Goal: Task Accomplishment & Management: Complete application form

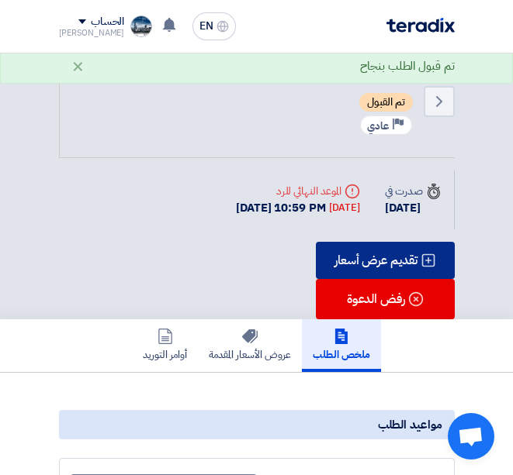
click at [359, 259] on div "تقديم عرض أسعار" at bounding box center [385, 260] width 139 height 37
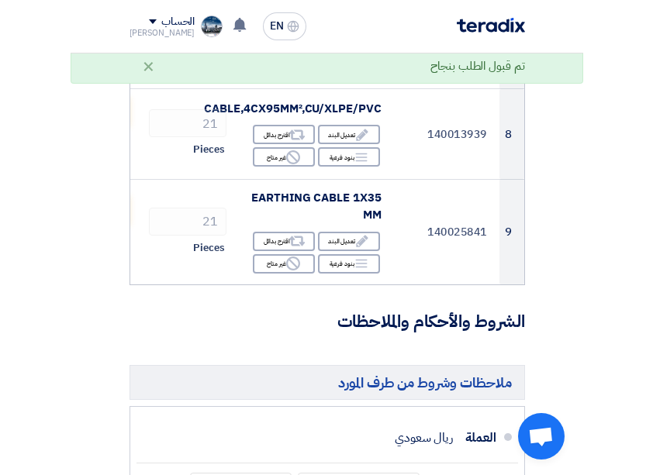
scroll to position [903, 0]
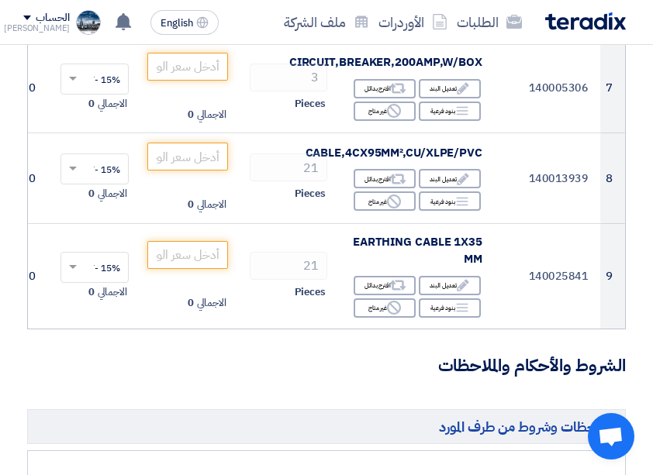
click at [302, 371] on h3 "الشروط والأحكام والملاحظات" at bounding box center [326, 366] width 599 height 24
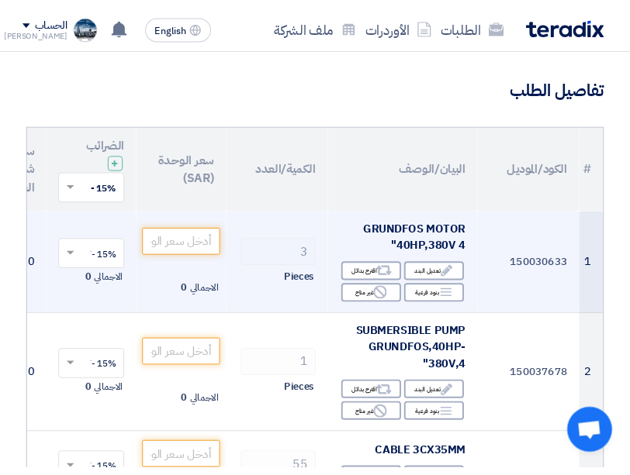
scroll to position [128, 0]
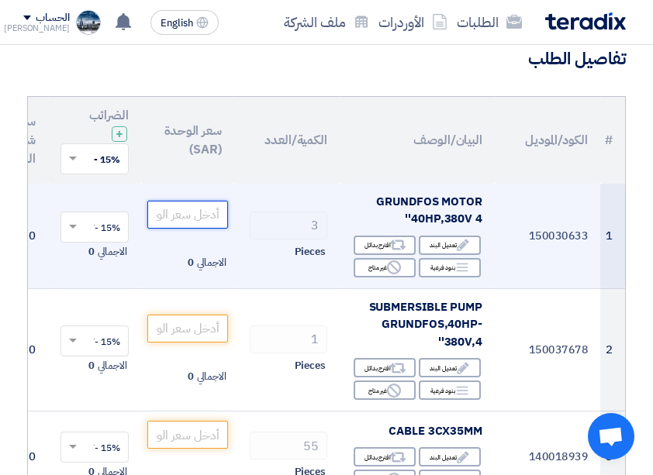
click at [185, 221] on input "number" at bounding box center [187, 215] width 81 height 28
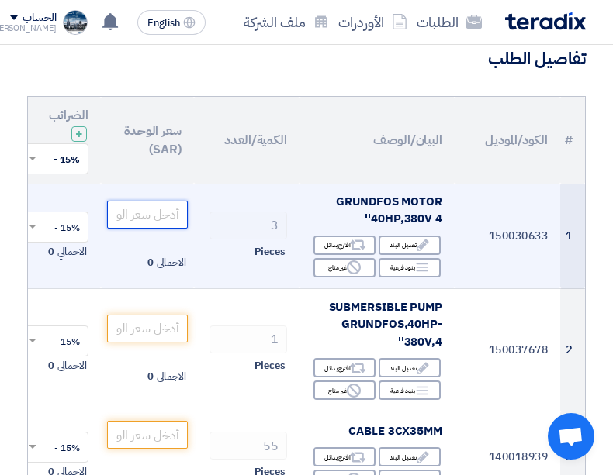
click at [146, 211] on input "number" at bounding box center [147, 215] width 81 height 28
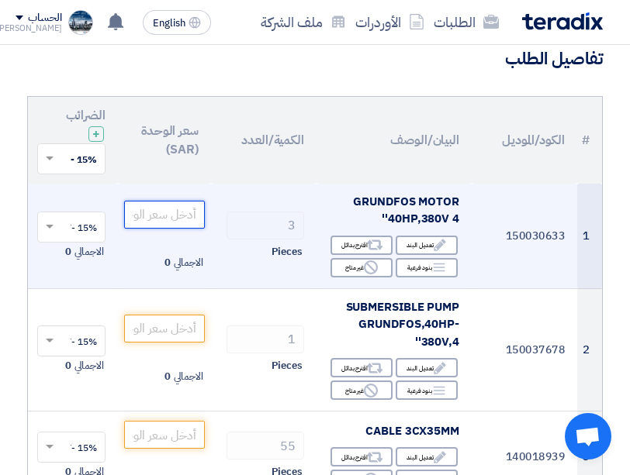
click at [177, 211] on input "number" at bounding box center [164, 215] width 81 height 28
click at [169, 212] on input "number" at bounding box center [164, 215] width 81 height 28
click at [157, 216] on input "number" at bounding box center [164, 215] width 81 height 28
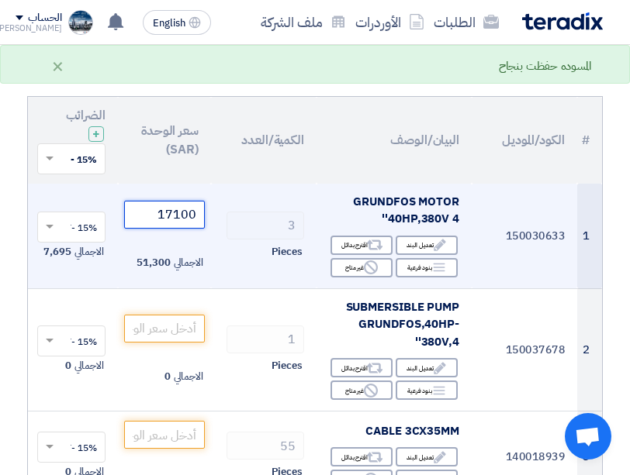
type input "17099"
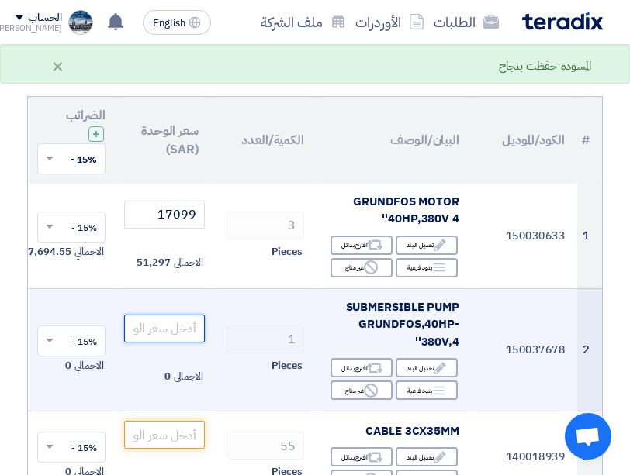
click at [152, 327] on input "number" at bounding box center [164, 329] width 81 height 28
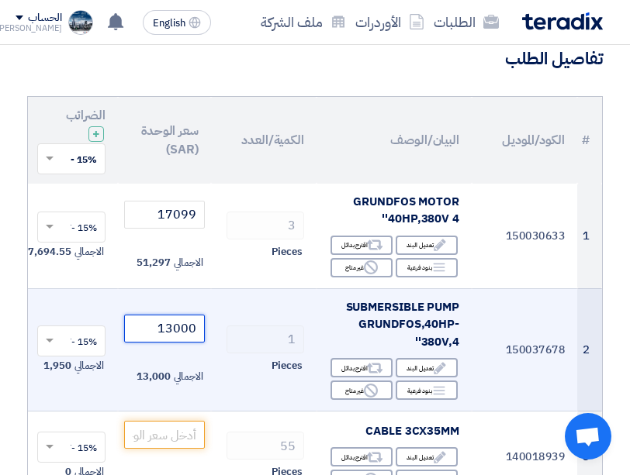
click at [182, 330] on input "13000" at bounding box center [164, 329] width 81 height 28
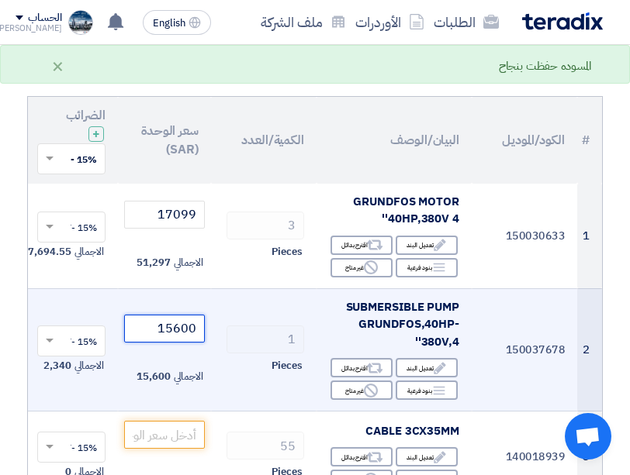
type input "15600"
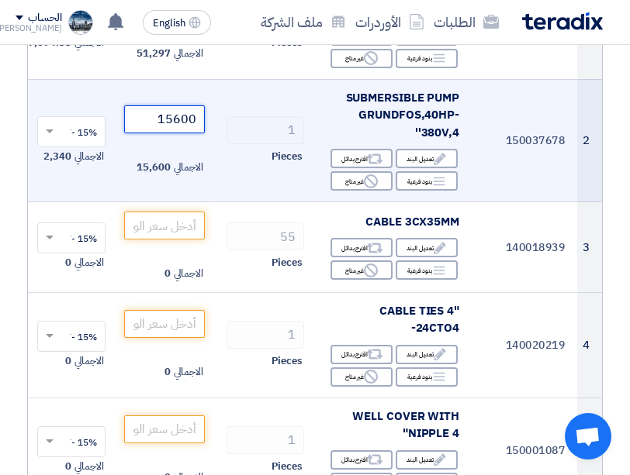
scroll to position [361, 0]
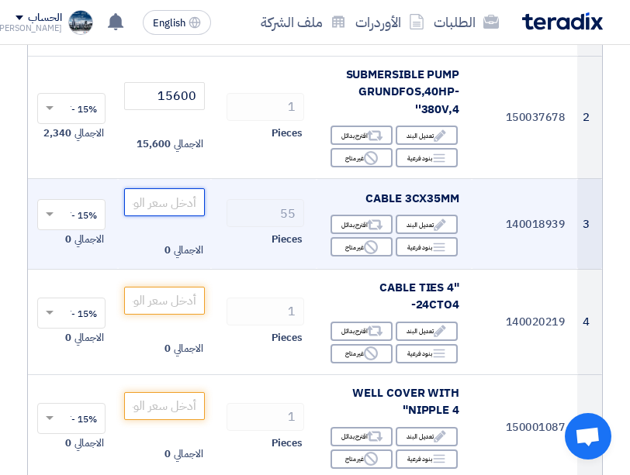
click at [192, 201] on input "number" at bounding box center [164, 202] width 81 height 28
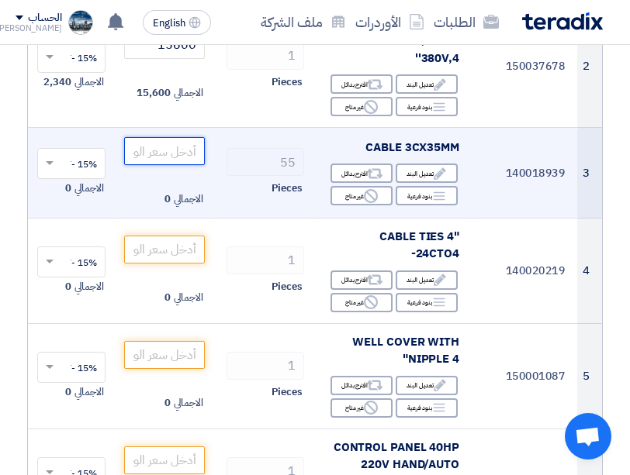
scroll to position [438, 0]
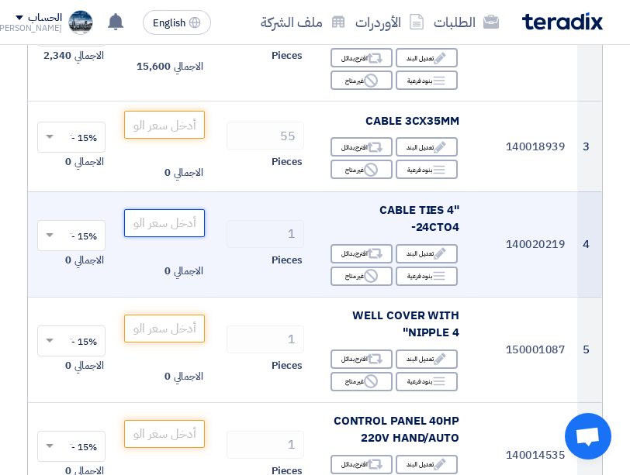
click at [181, 220] on input "number" at bounding box center [164, 223] width 81 height 28
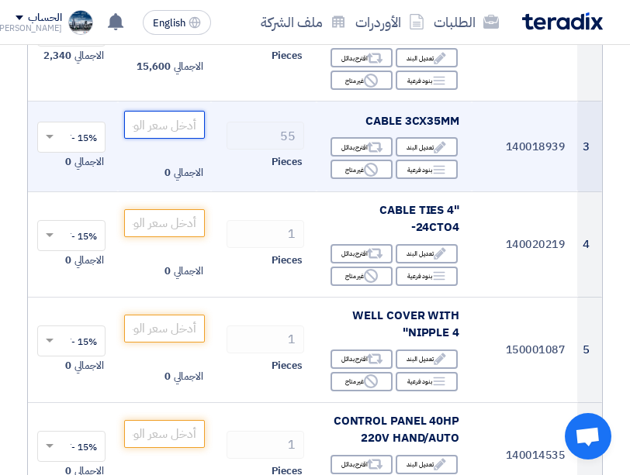
click at [173, 129] on input "number" at bounding box center [164, 125] width 81 height 28
type input "56"
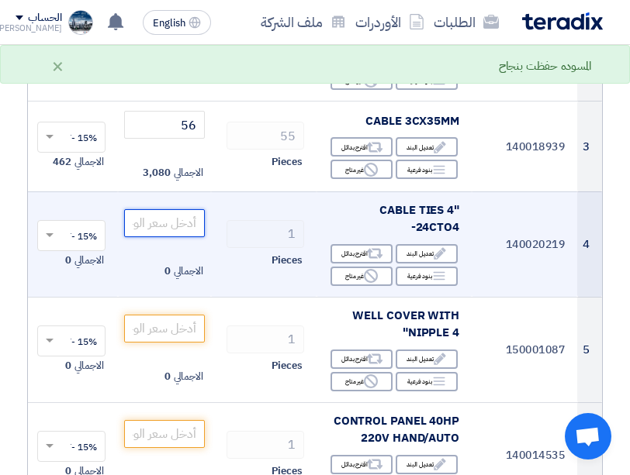
click at [177, 212] on input "number" at bounding box center [164, 223] width 81 height 28
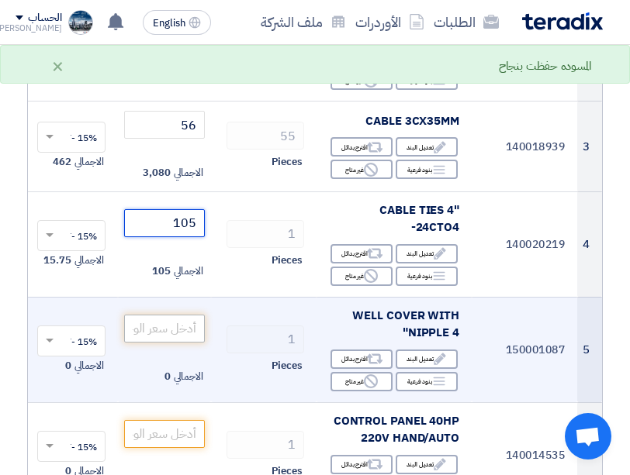
type input "105"
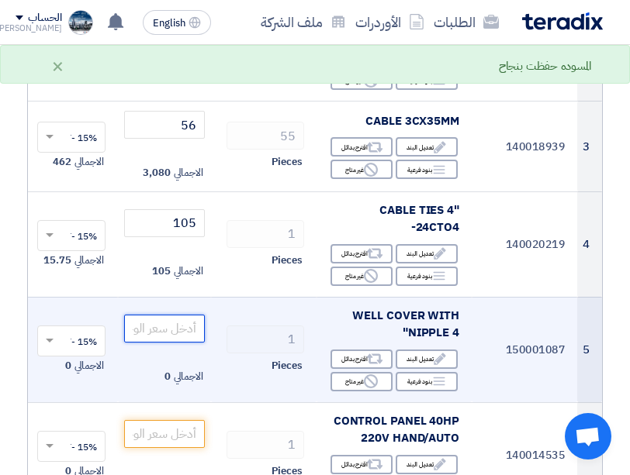
click at [178, 315] on input "number" at bounding box center [164, 329] width 81 height 28
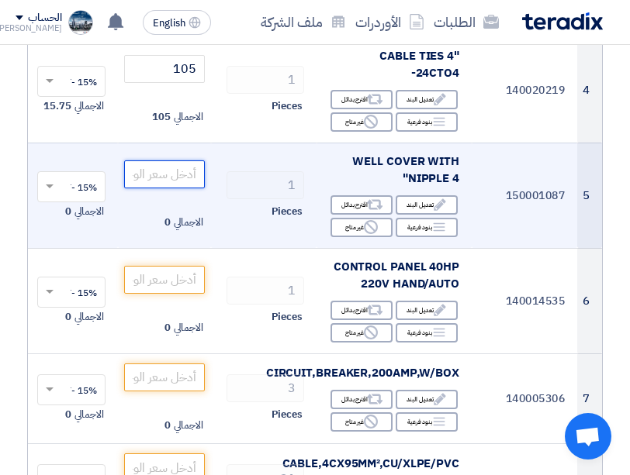
scroll to position [593, 0]
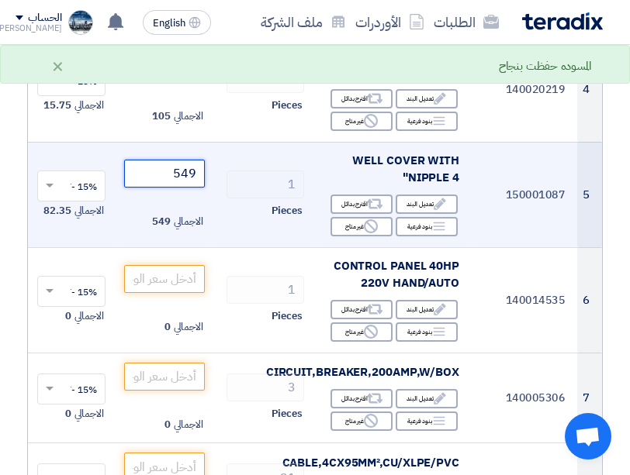
click at [188, 160] on input "549" at bounding box center [164, 174] width 81 height 28
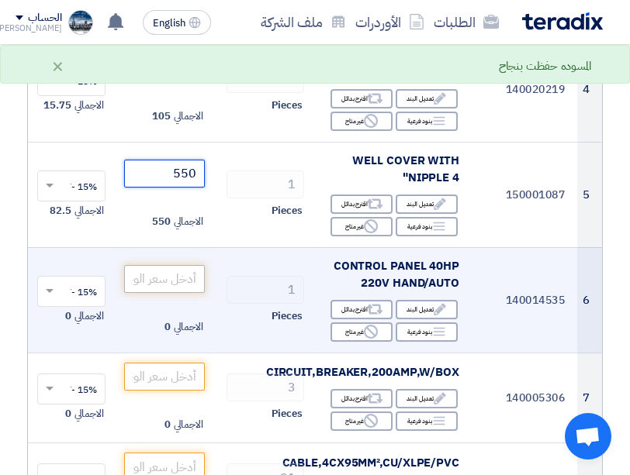
type input "550"
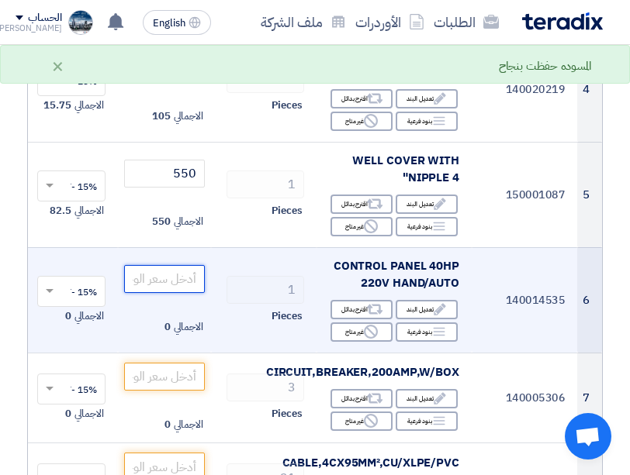
click at [168, 265] on input "number" at bounding box center [164, 279] width 81 height 28
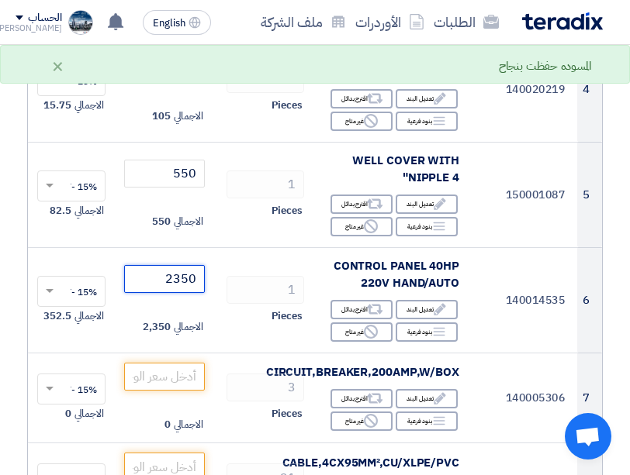
type input "2350"
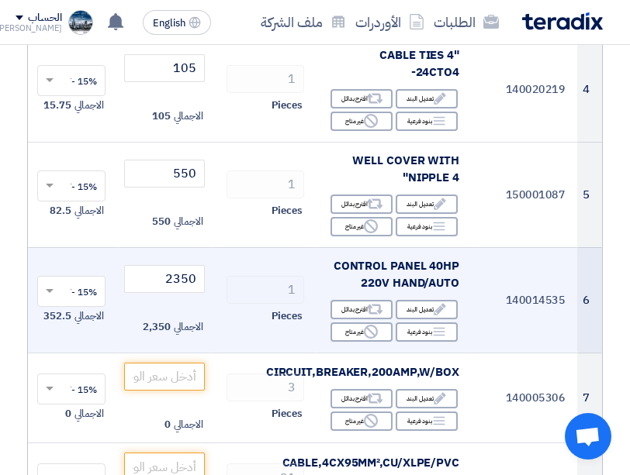
click at [192, 330] on td "2350 الاجمالي 2,350" at bounding box center [164, 299] width 93 height 105
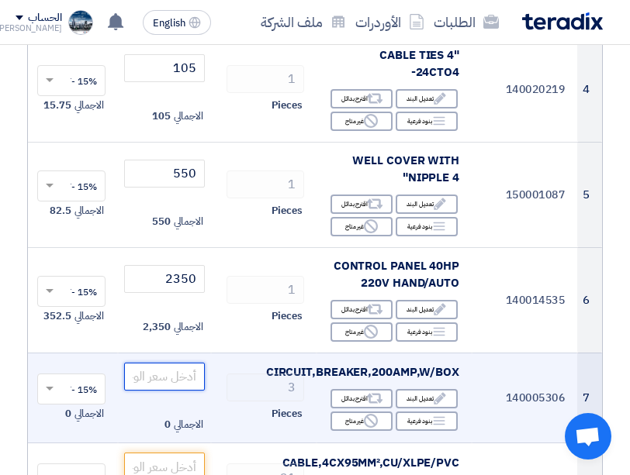
click at [159, 364] on input "number" at bounding box center [164, 377] width 81 height 28
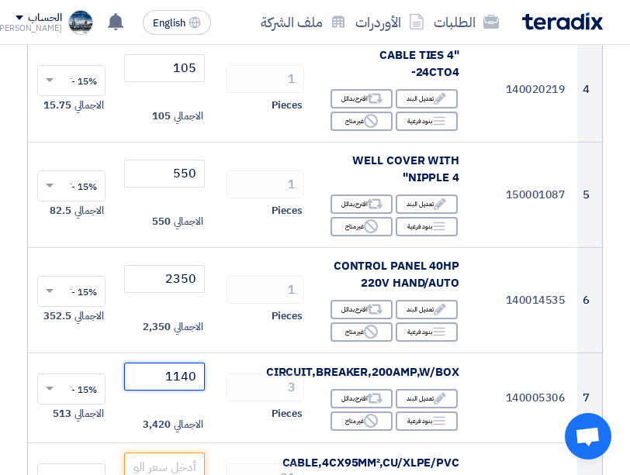
type input "1140"
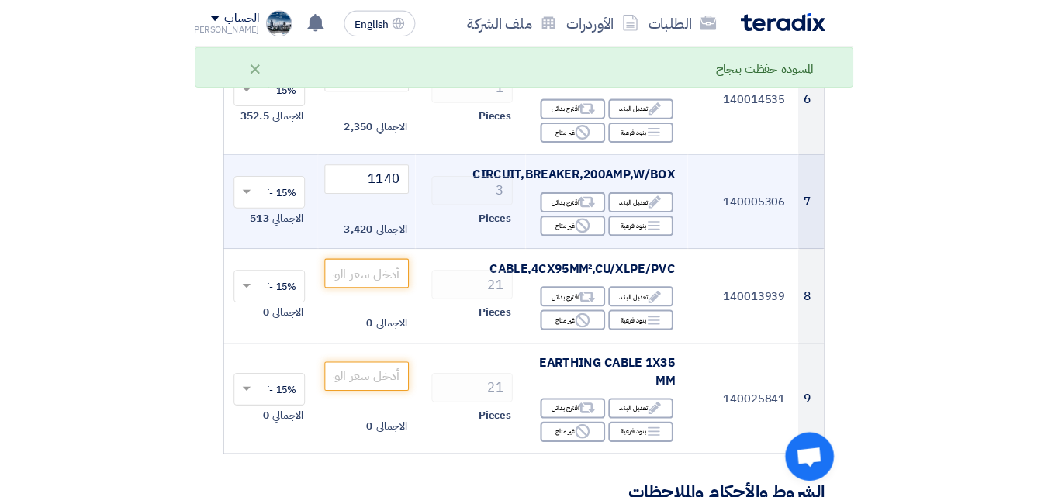
scroll to position [826, 0]
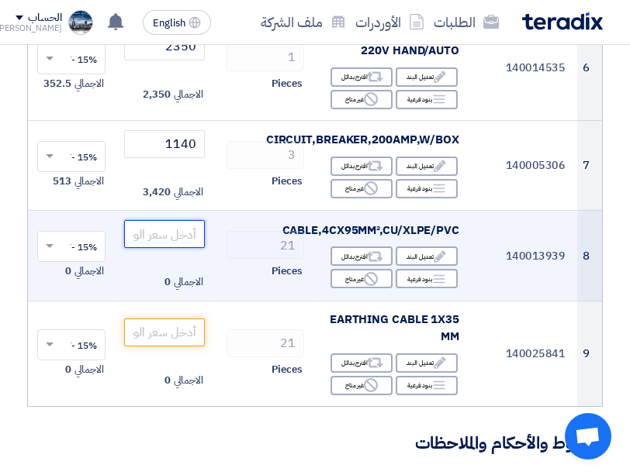
click at [182, 220] on input "number" at bounding box center [164, 234] width 81 height 28
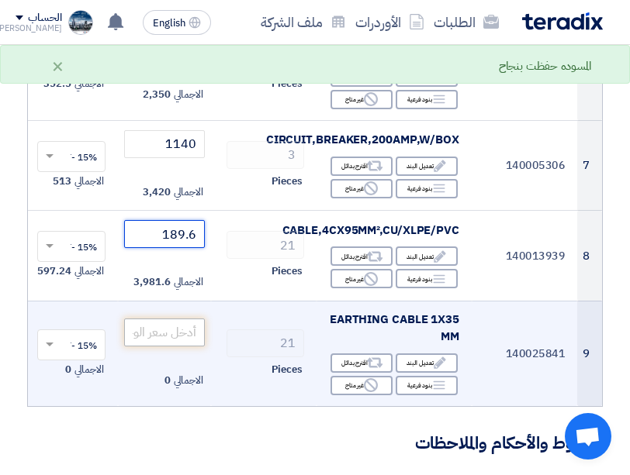
type input "189.6"
click at [160, 320] on input "number" at bounding box center [164, 333] width 81 height 28
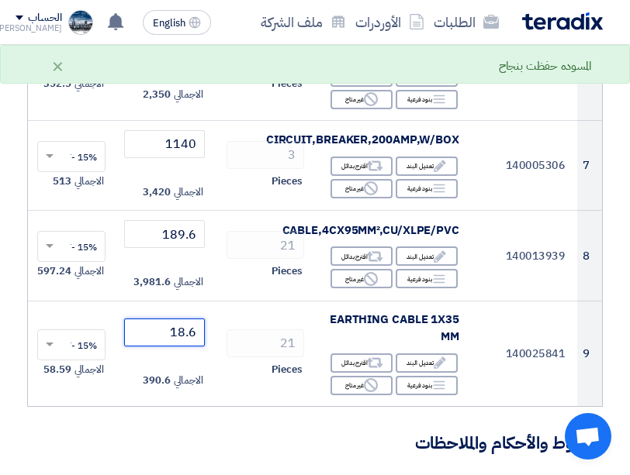
type input "18.6"
click at [136, 438] on h3 "الشروط والأحكام والملاحظات" at bounding box center [314, 444] width 575 height 24
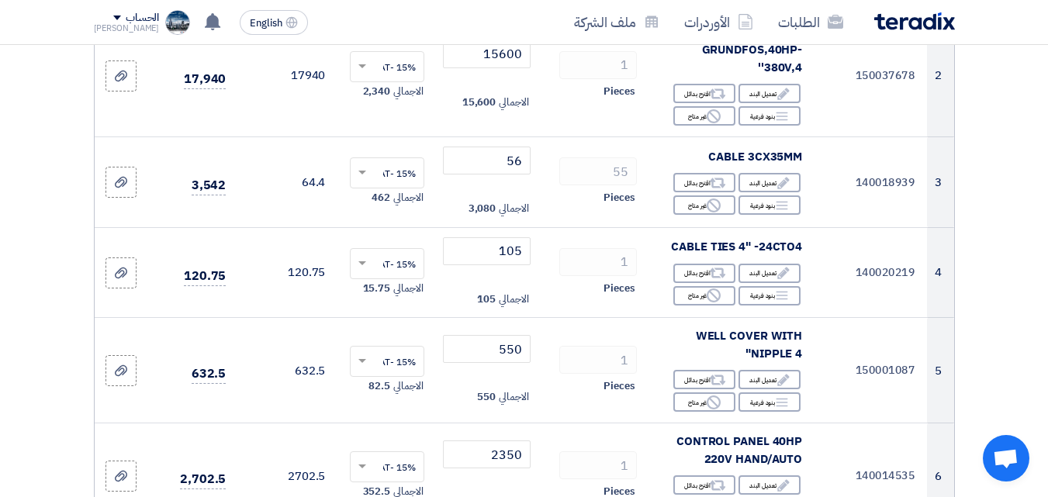
scroll to position [516, 0]
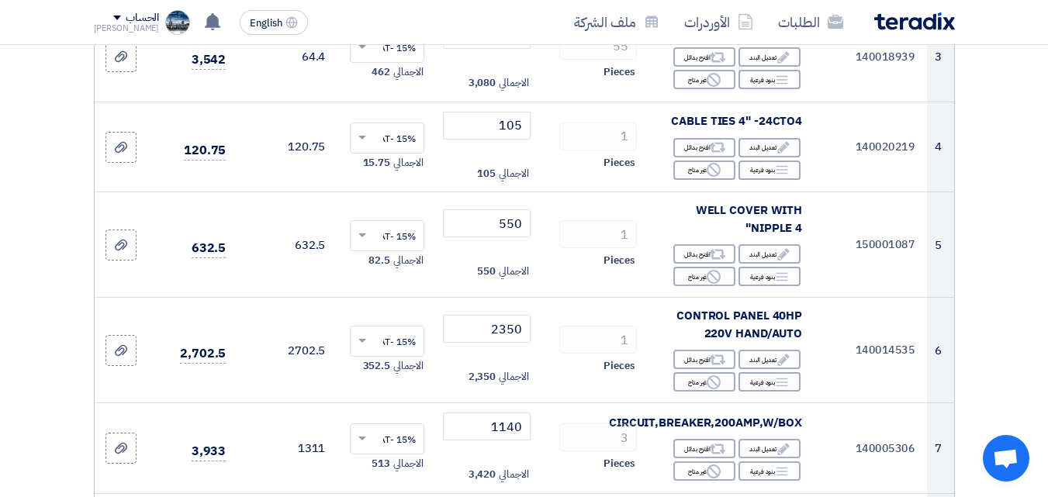
click at [512, 299] on section "تفاصيل الطلب # الكود/الموديل البيان/الوصف الكمية/العدد سعر الوحدة (SAR) الضرائب…" at bounding box center [524, 481] width 1048 height 1705
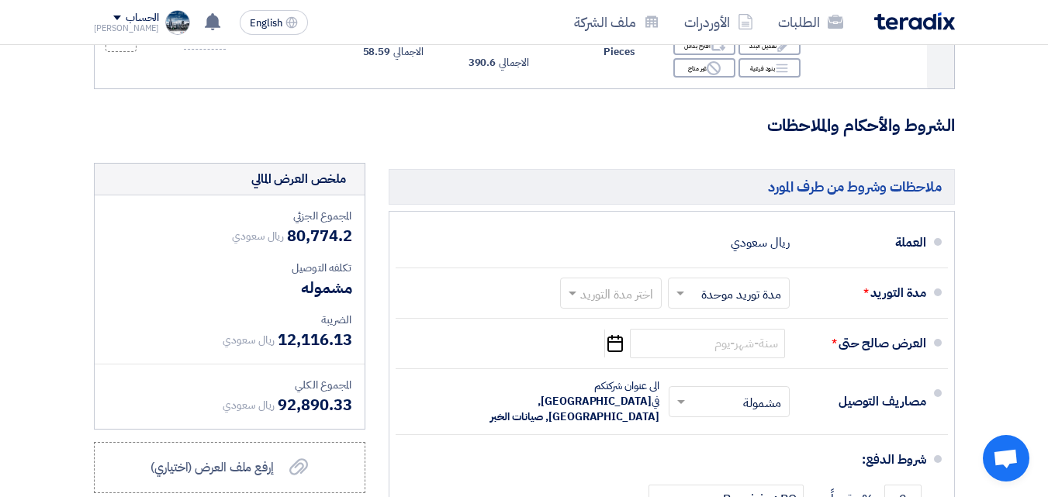
scroll to position [1136, 0]
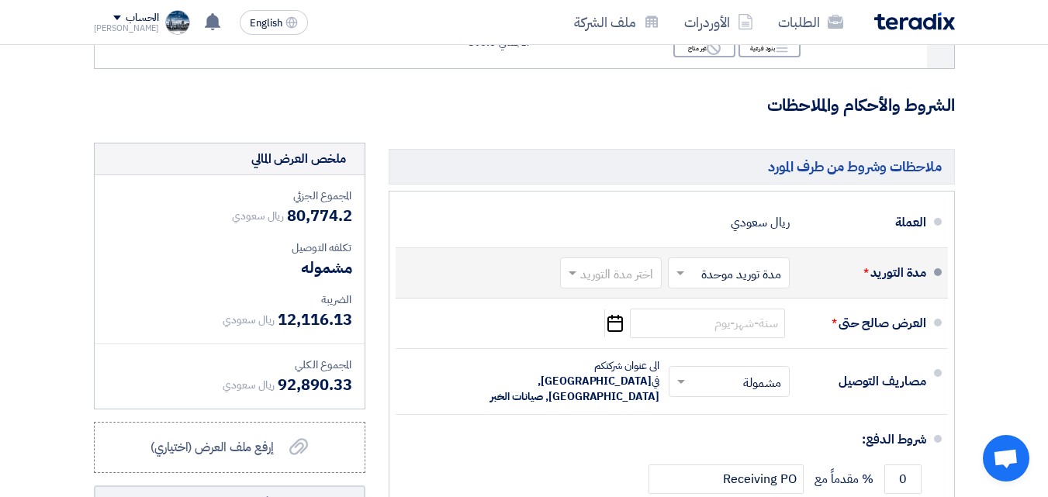
click at [512, 285] on input "text" at bounding box center [725, 274] width 114 height 22
click at [512, 283] on input "text" at bounding box center [608, 274] width 94 height 22
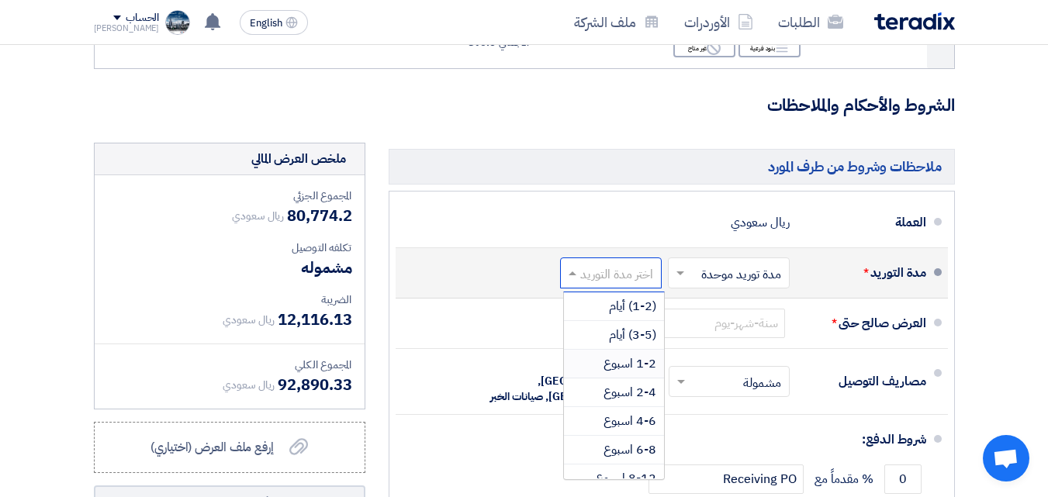
click at [512, 368] on span "1-2 اسبوع" at bounding box center [629, 363] width 53 height 19
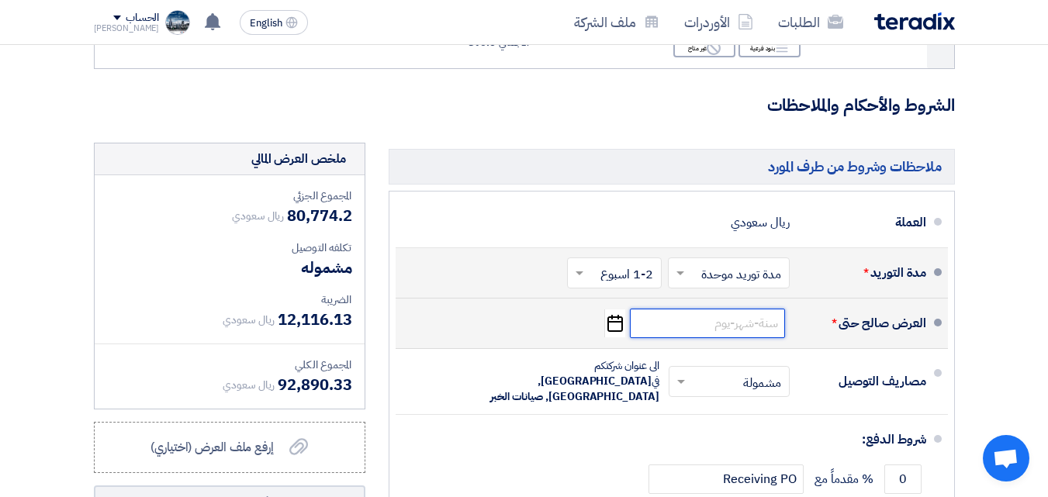
click at [512, 337] on input at bounding box center [707, 323] width 155 height 29
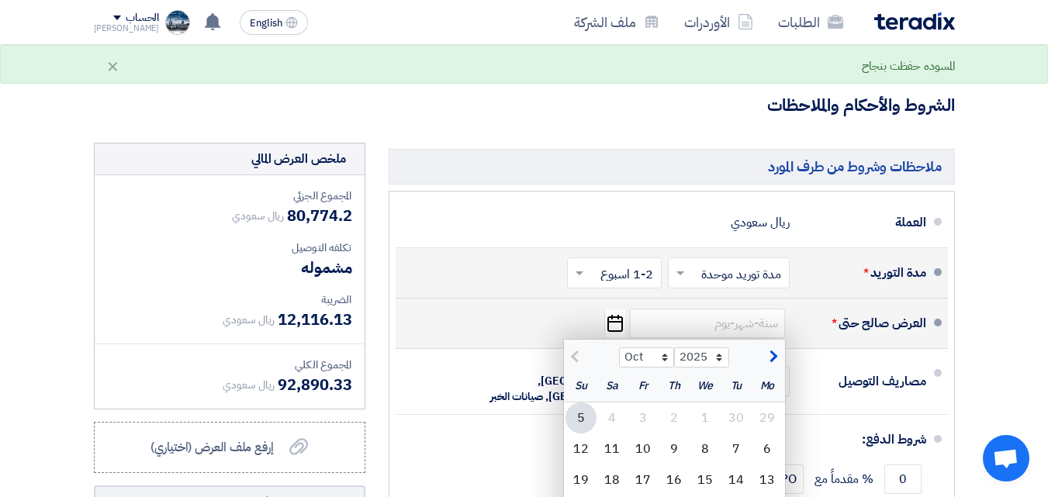
scroll to position [1214, 0]
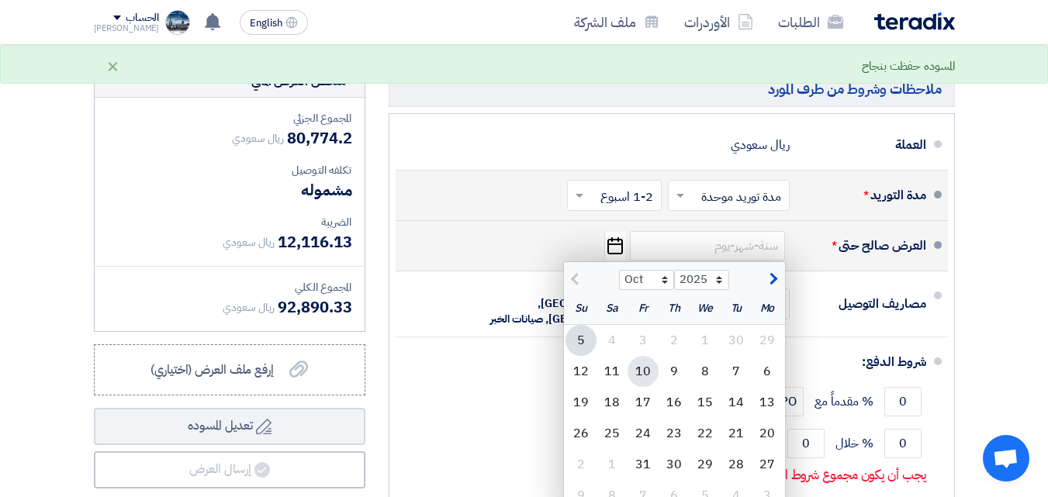
click at [512, 384] on div "10" at bounding box center [642, 371] width 31 height 31
type input "[DATE]"
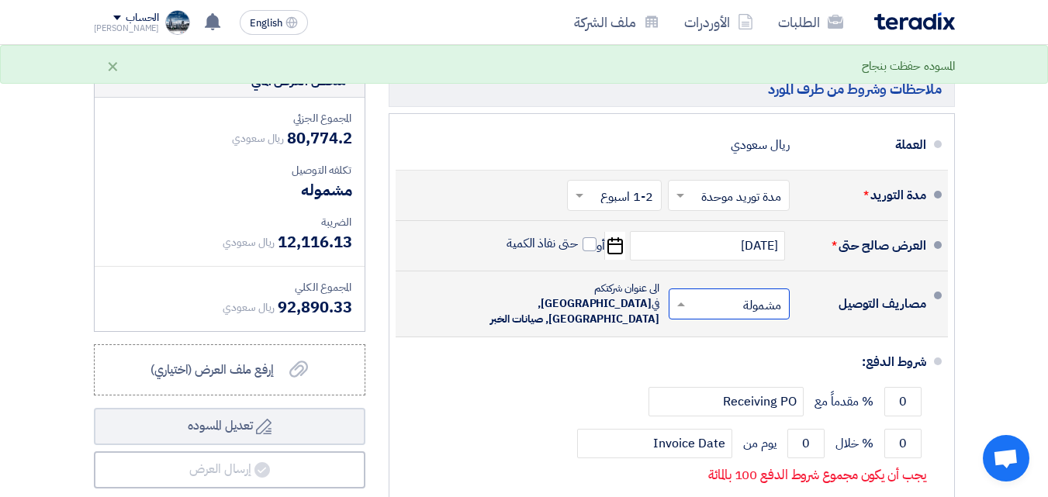
click at [512, 315] on input "text" at bounding box center [725, 305] width 113 height 22
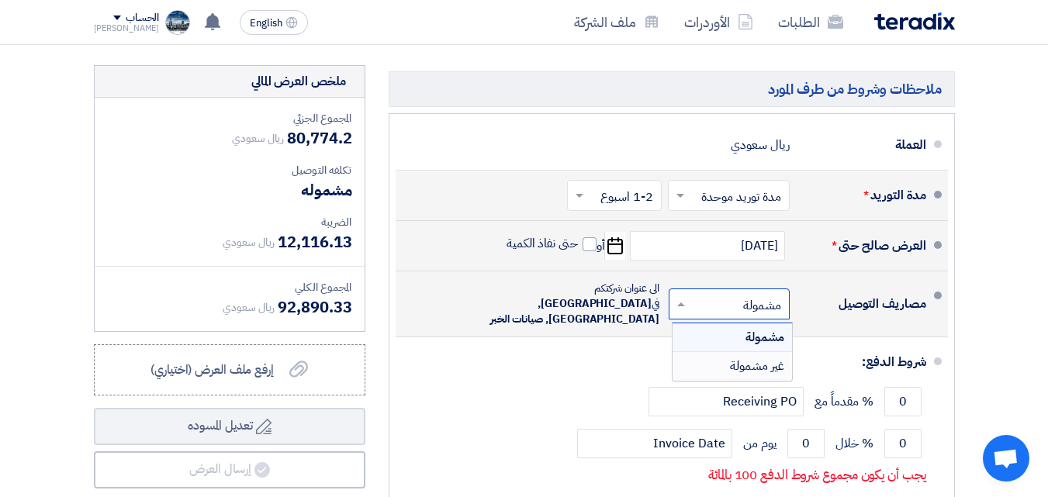
click at [512, 375] on span "غير مشمولة" at bounding box center [757, 366] width 54 height 19
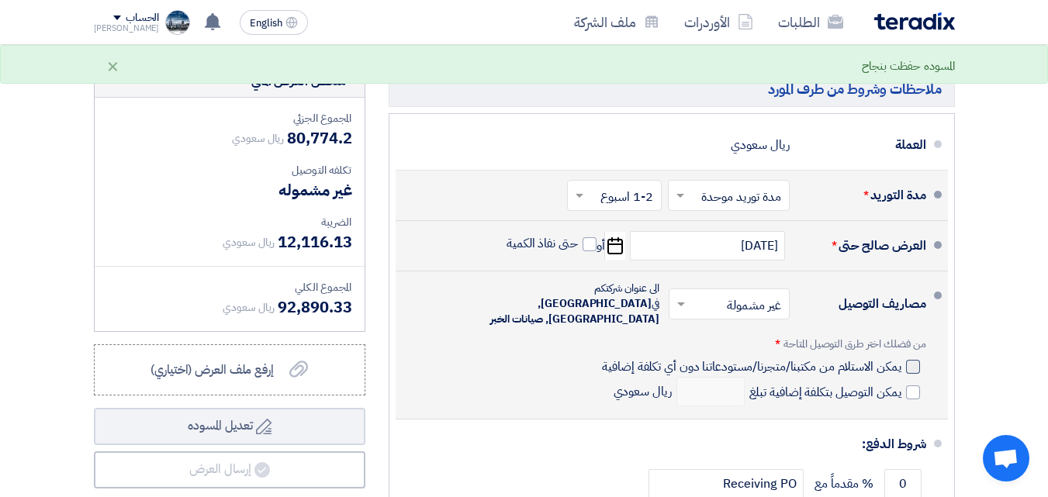
click at [512, 364] on div at bounding box center [913, 367] width 14 height 14
click at [512, 364] on input "يمكن الاستلام من مكتبنا/متجرنا/مستودعاتنا دون أي تكلفة إضافية" at bounding box center [750, 372] width 302 height 29
checkbox input "true"
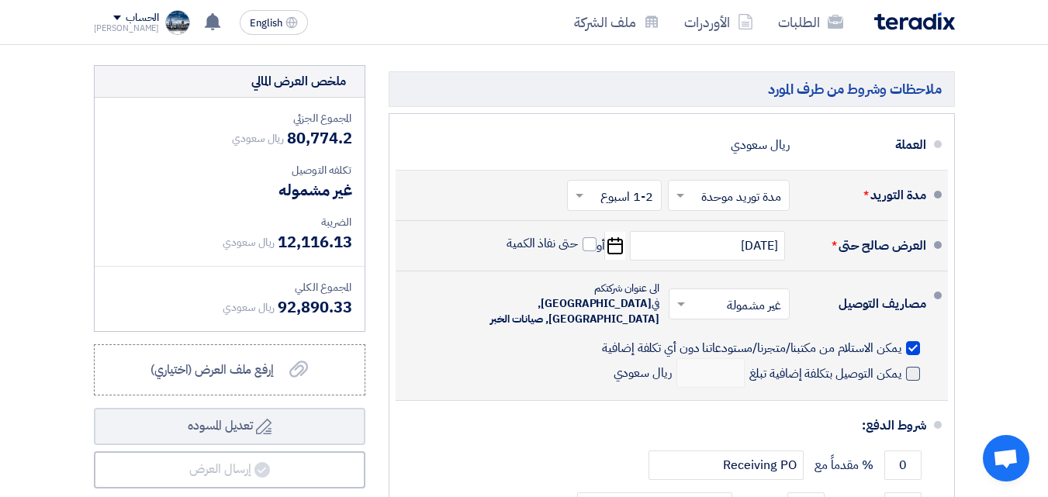
click at [512, 372] on span at bounding box center [913, 374] width 14 height 14
click at [512, 372] on input "يمكن التوصيل بتكلفة إضافية تبلغ" at bounding box center [823, 379] width 155 height 29
checkbox input "true"
click at [512, 368] on input "number" at bounding box center [710, 372] width 68 height 29
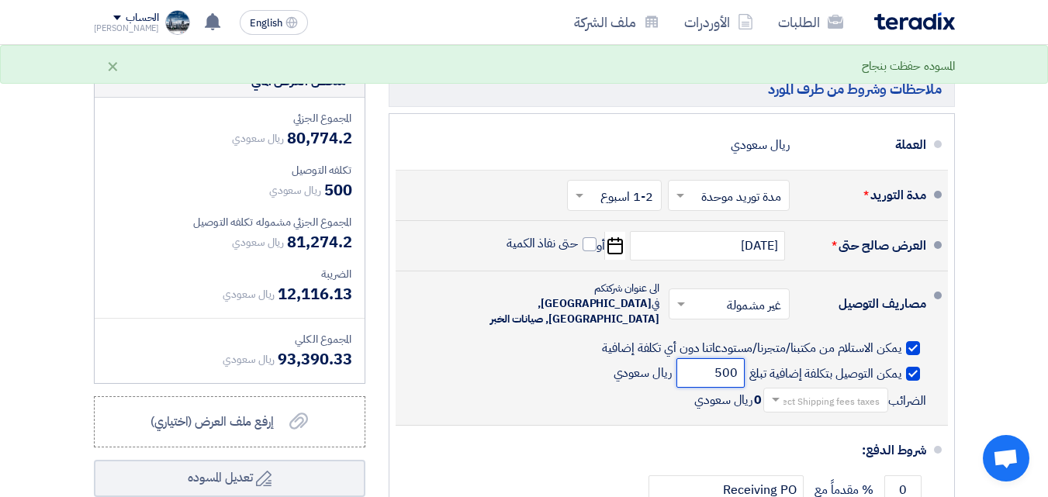
type input "500"
click at [512, 402] on input "text" at bounding box center [822, 401] width 117 height 22
click at [512, 428] on span "15% -VAT" at bounding box center [855, 426] width 48 height 16
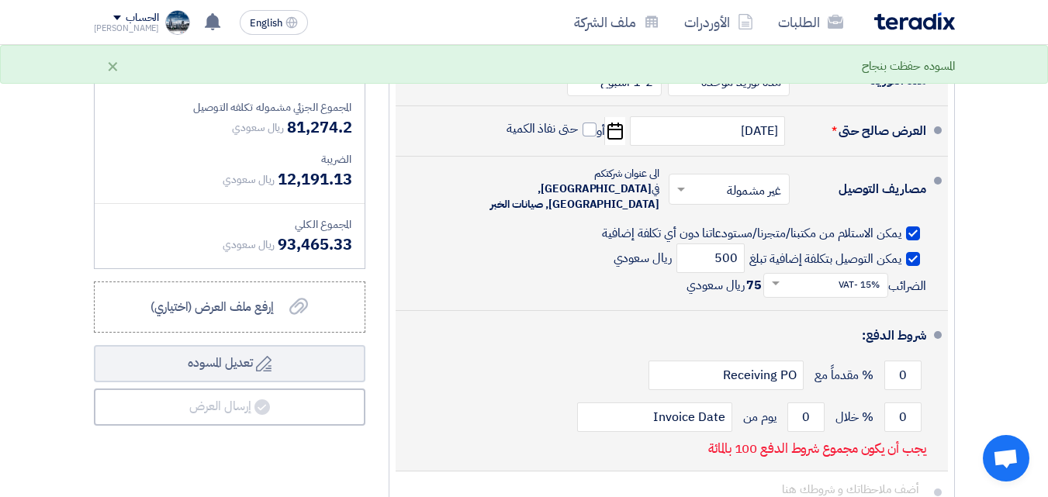
scroll to position [1369, 0]
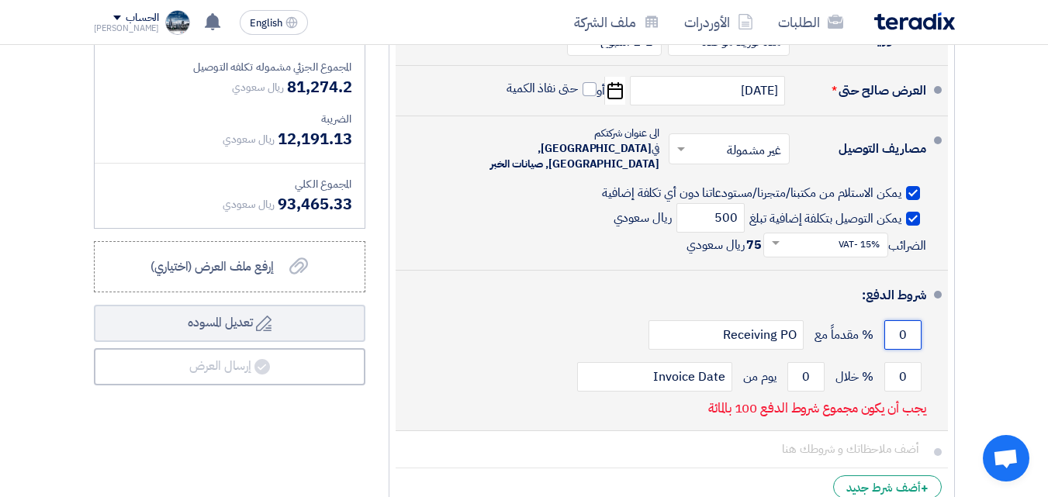
click at [512, 330] on input "0" at bounding box center [902, 334] width 37 height 29
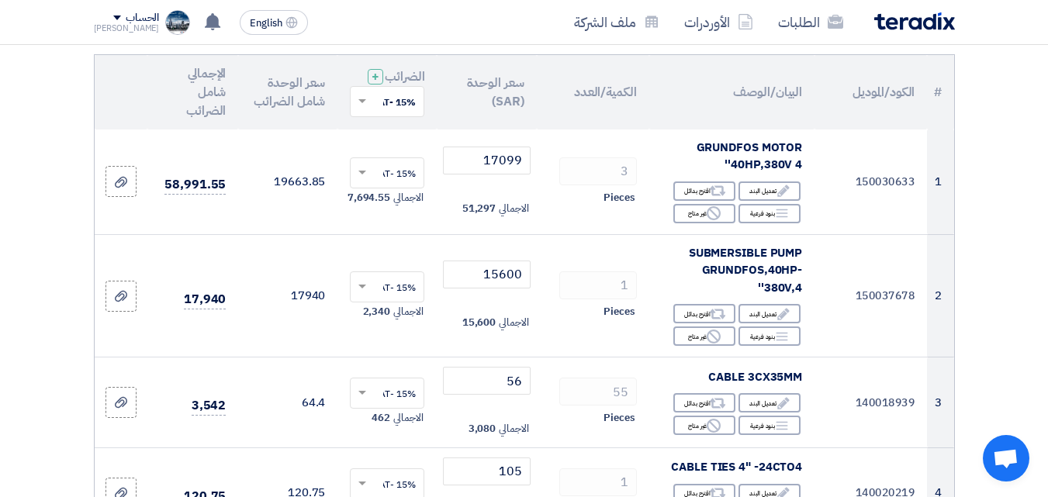
scroll to position [233, 0]
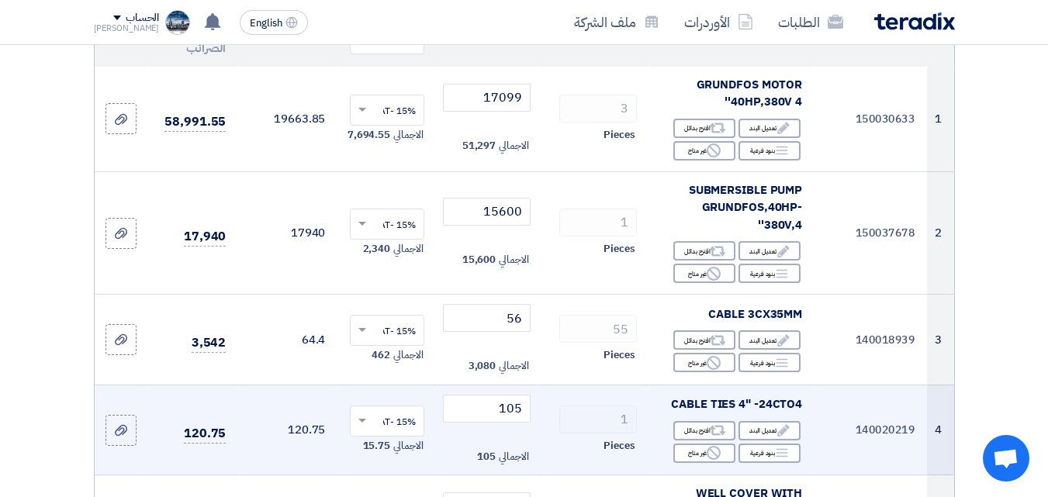
type input "100"
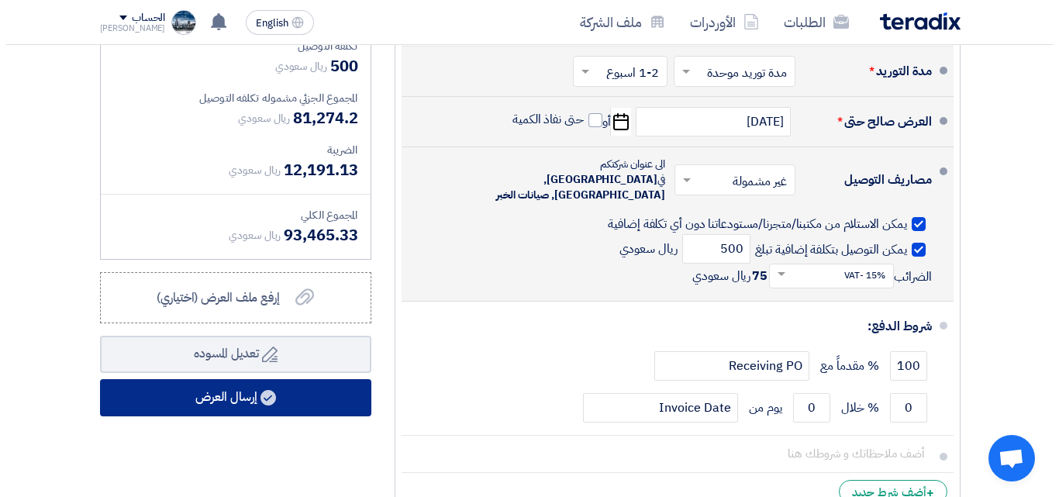
scroll to position [1473, 0]
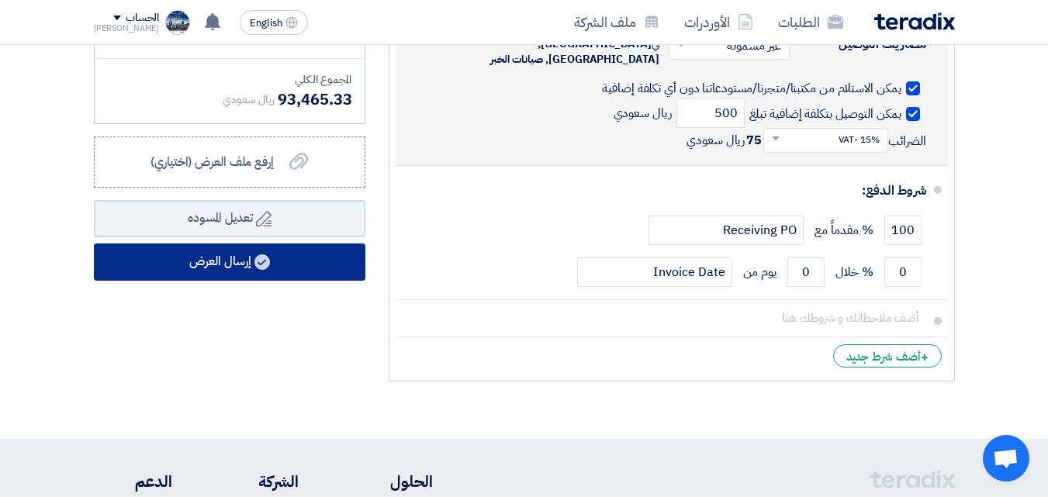
click at [243, 281] on button "إرسال العرض" at bounding box center [229, 261] width 271 height 37
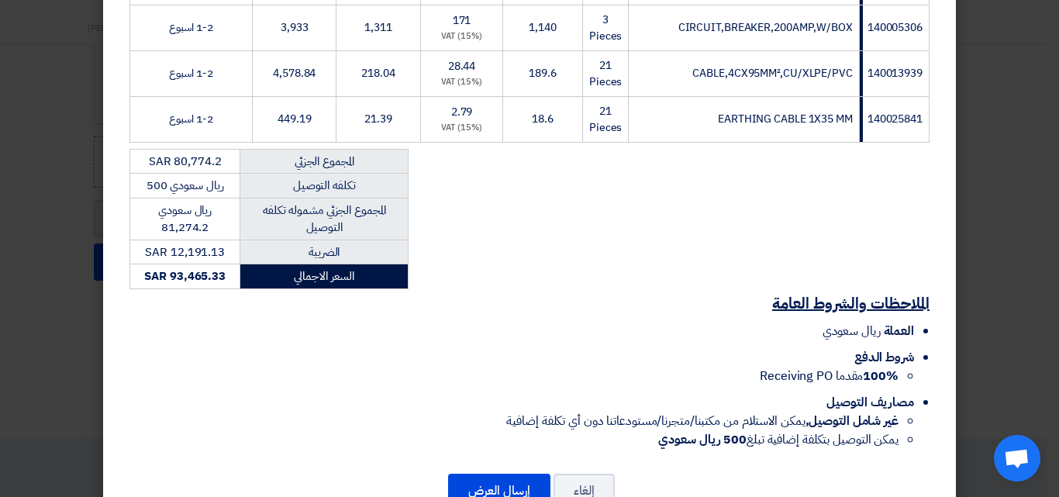
scroll to position [661, 0]
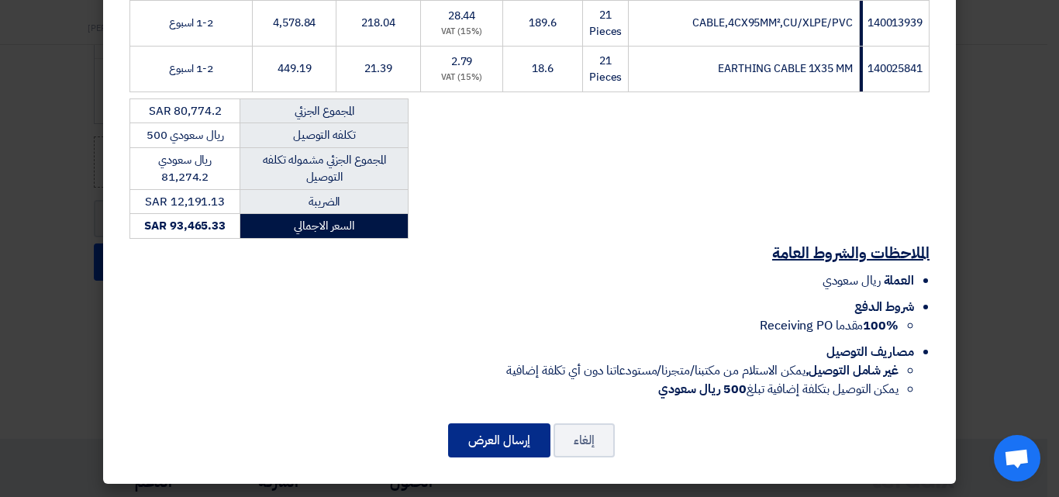
click at [507, 442] on button "إرسال العرض" at bounding box center [499, 440] width 102 height 34
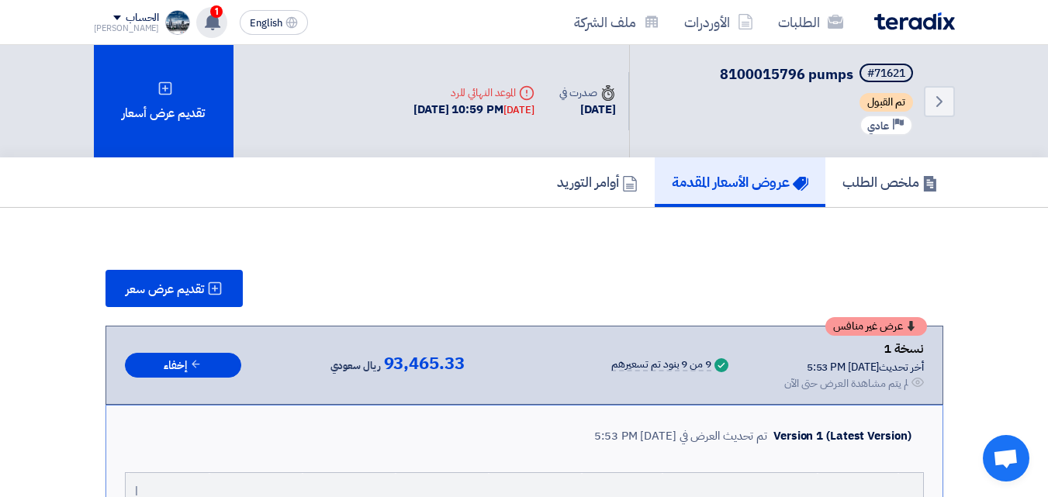
click at [205, 22] on use at bounding box center [213, 21] width 16 height 17
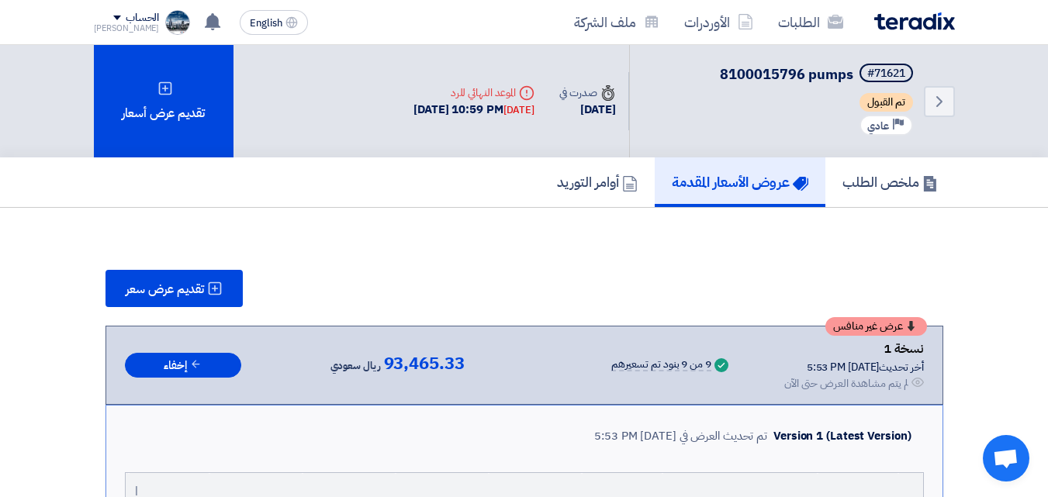
click at [512, 16] on img at bounding box center [914, 21] width 81 height 18
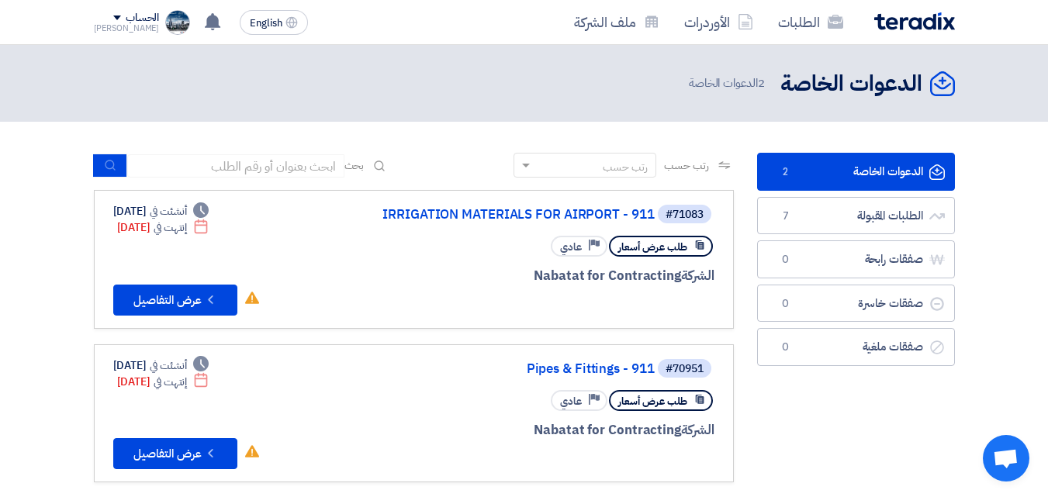
click at [512, 175] on link "الدعوات الخاصة الدعوات الخاصة 2" at bounding box center [856, 172] width 198 height 38
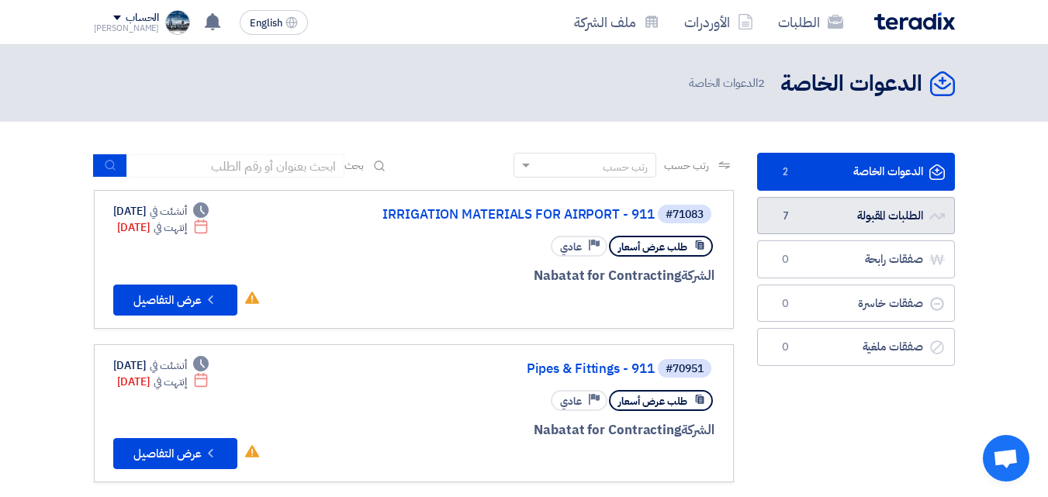
click at [512, 205] on link "الطلبات المقبولة الطلبات المقبولة 7" at bounding box center [856, 216] width 198 height 38
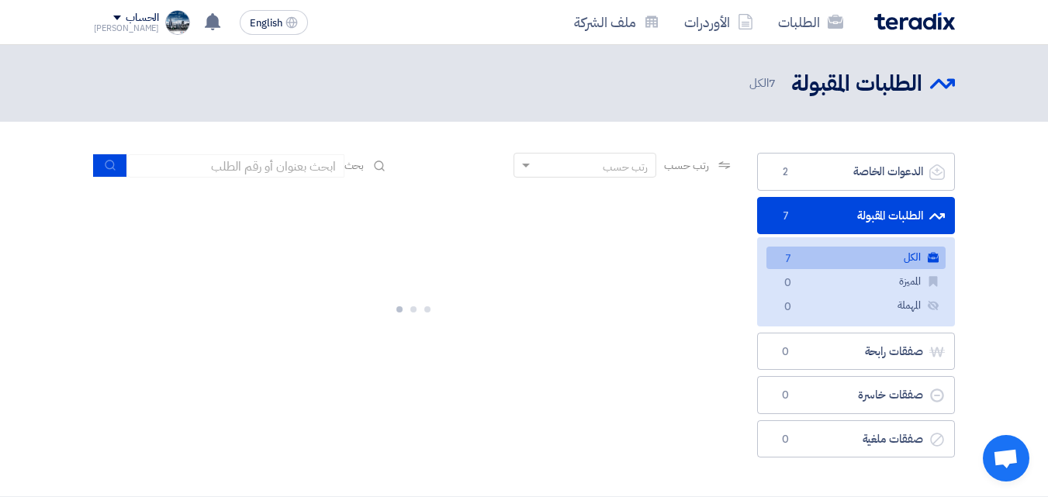
click at [512, 202] on section "الدعوات الخاصة الدعوات الخاصة 2 الطلبات المقبولة الطلبات المقبولة 7 الكل الكل 7…" at bounding box center [524, 309] width 1048 height 375
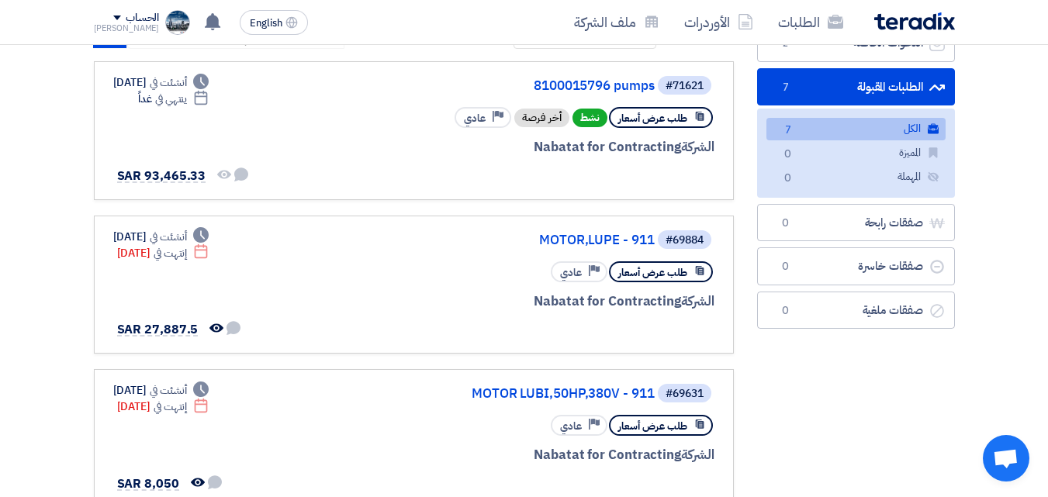
scroll to position [78, 0]
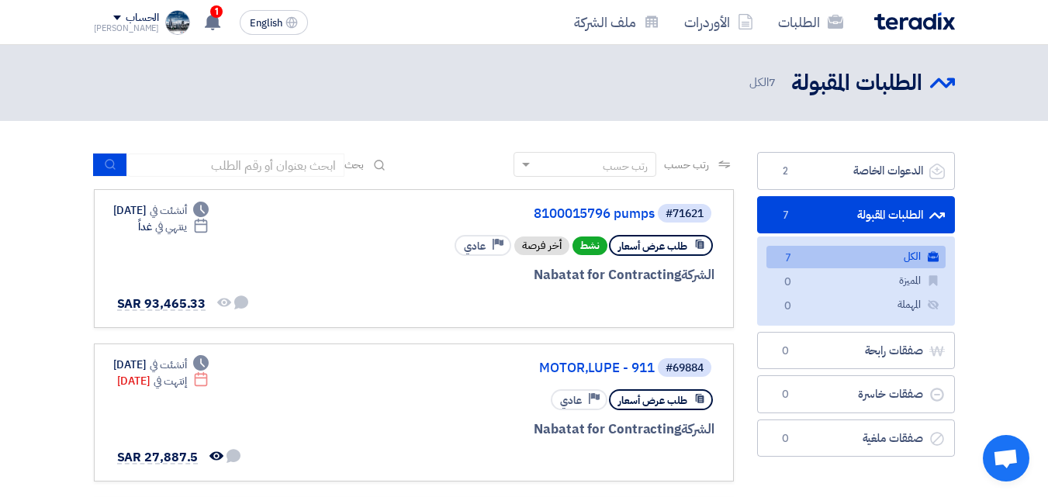
scroll to position [0, 0]
